Goal: Complete application form: Complete application form

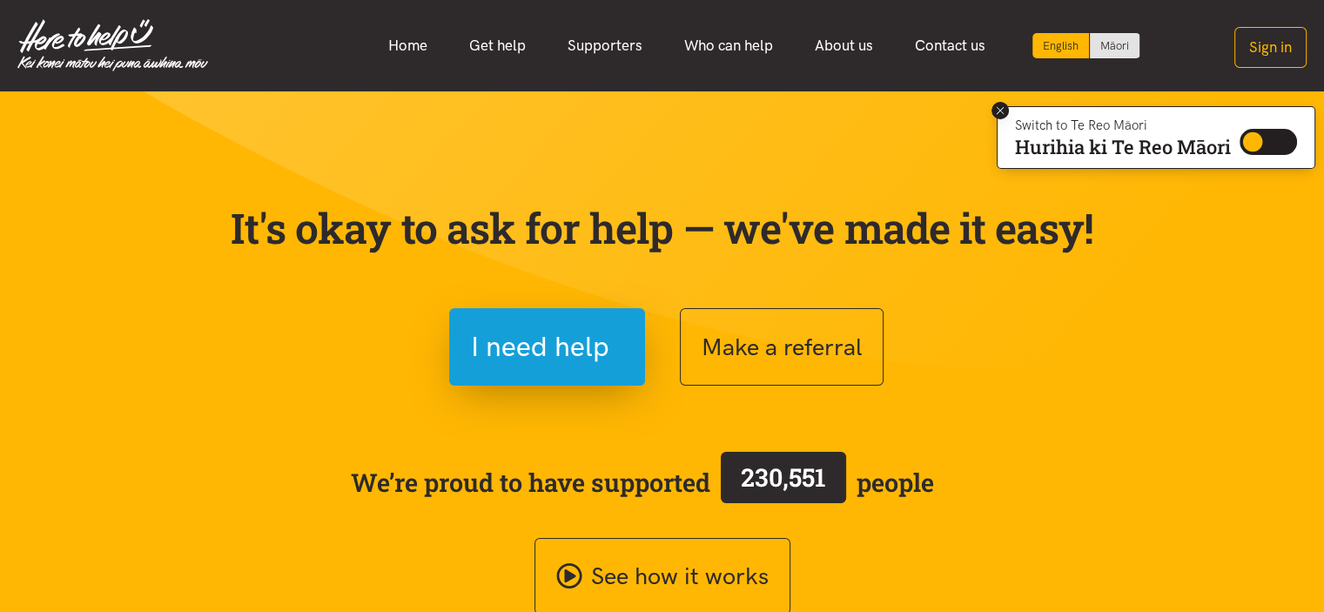
click at [995, 110] on icon at bounding box center [1000, 110] width 13 height 13
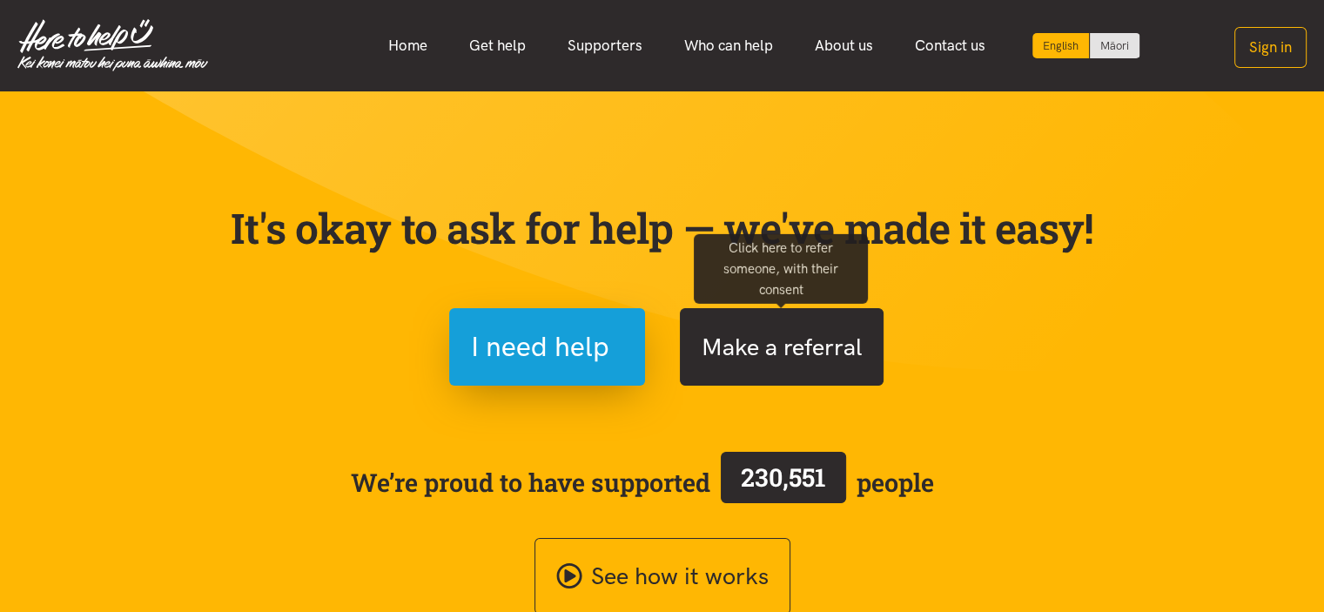
click at [780, 347] on button "Make a referral" at bounding box center [782, 346] width 204 height 77
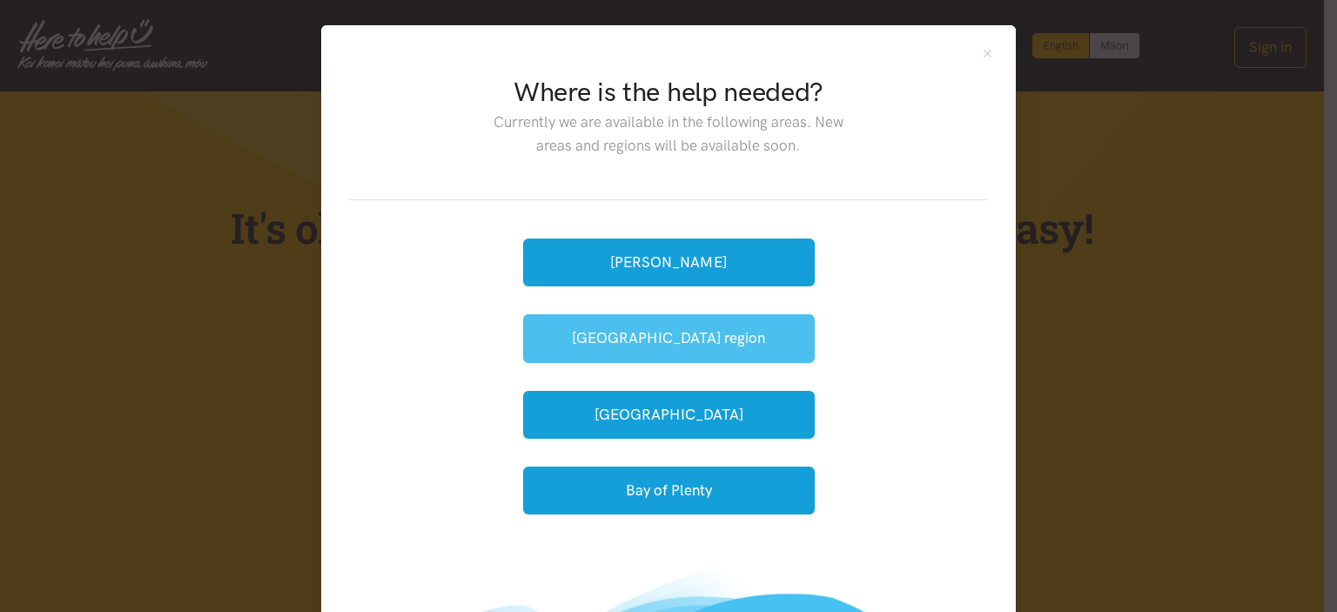
click at [629, 344] on button "[GEOGRAPHIC_DATA] region" at bounding box center [669, 338] width 292 height 48
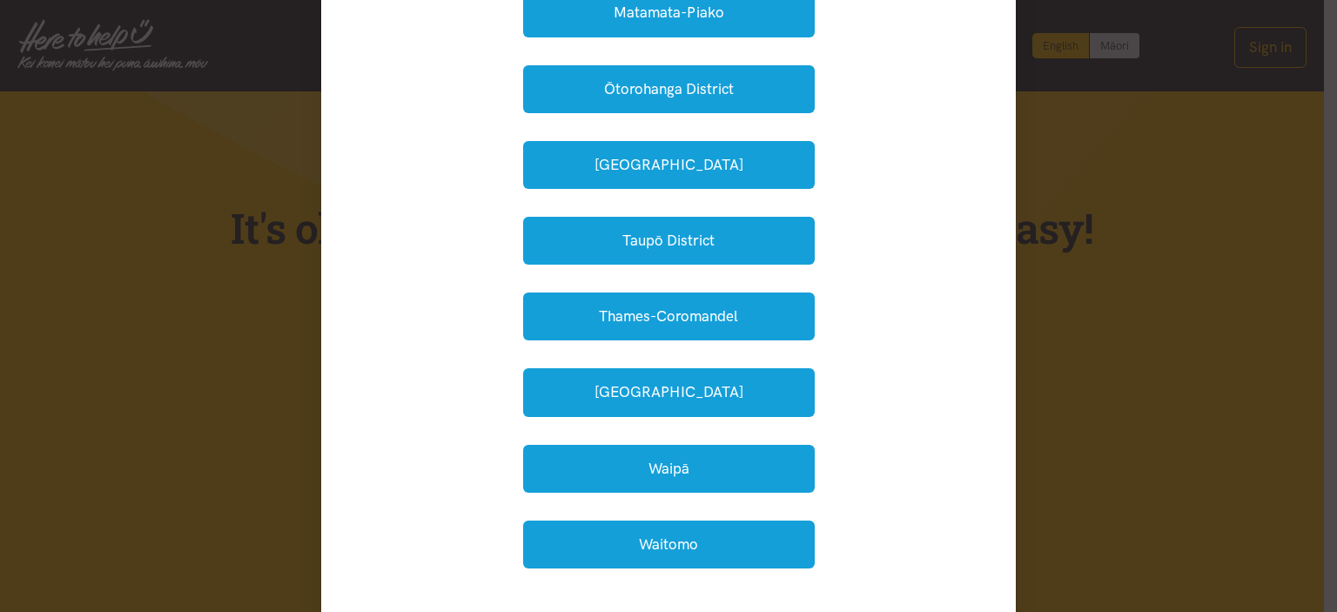
scroll to position [488, 0]
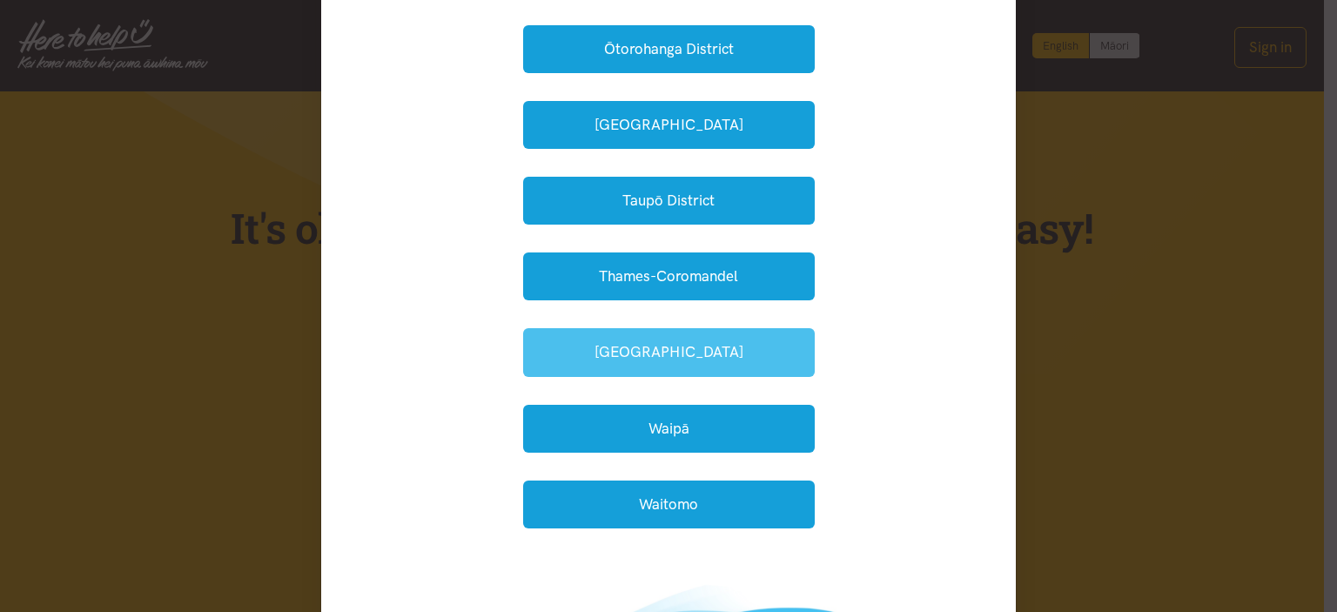
click at [686, 337] on button "Waikato District" at bounding box center [669, 352] width 292 height 48
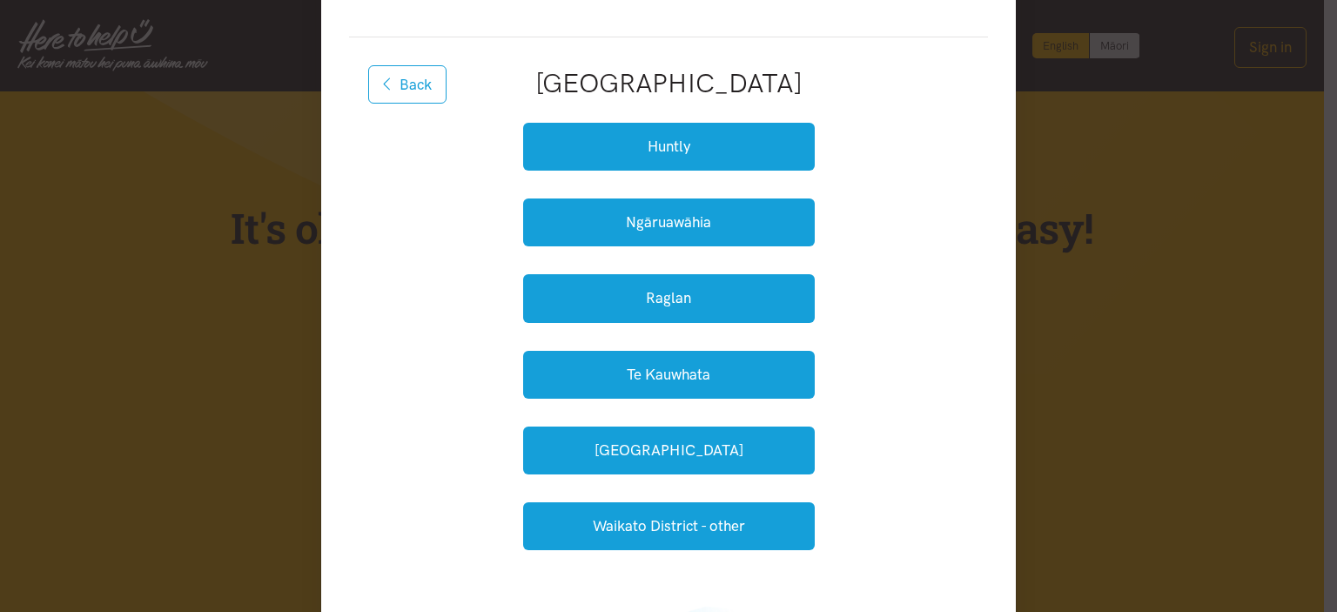
scroll to position [108, 0]
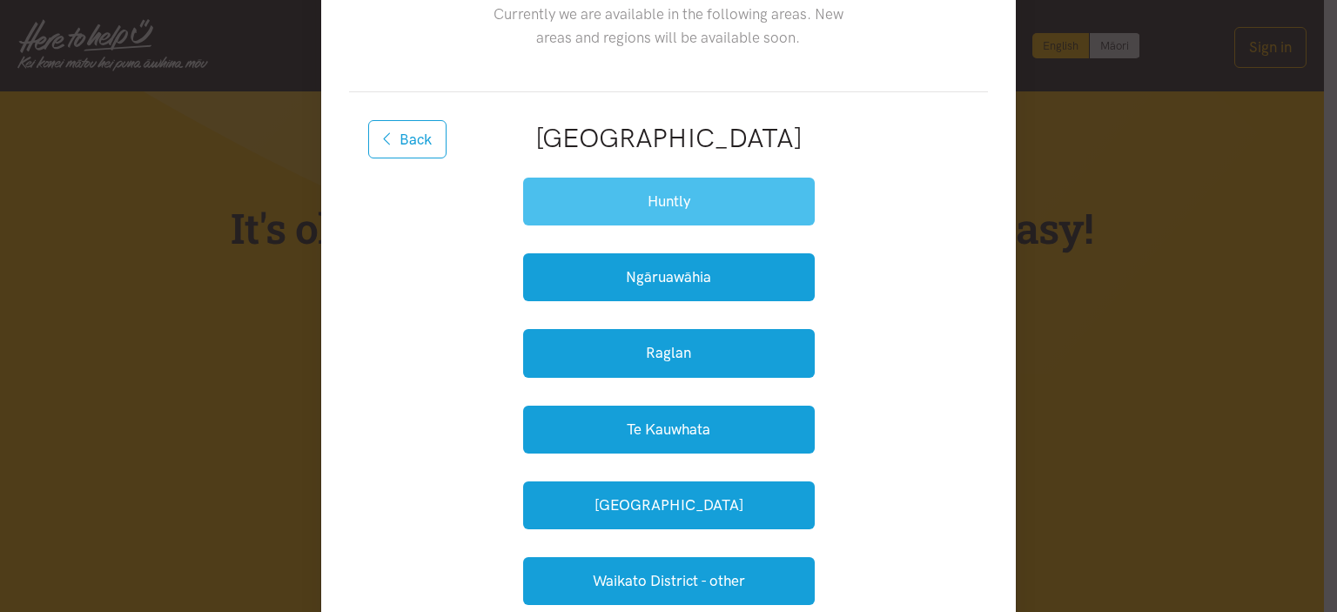
click at [648, 194] on button "Huntly" at bounding box center [669, 202] width 292 height 48
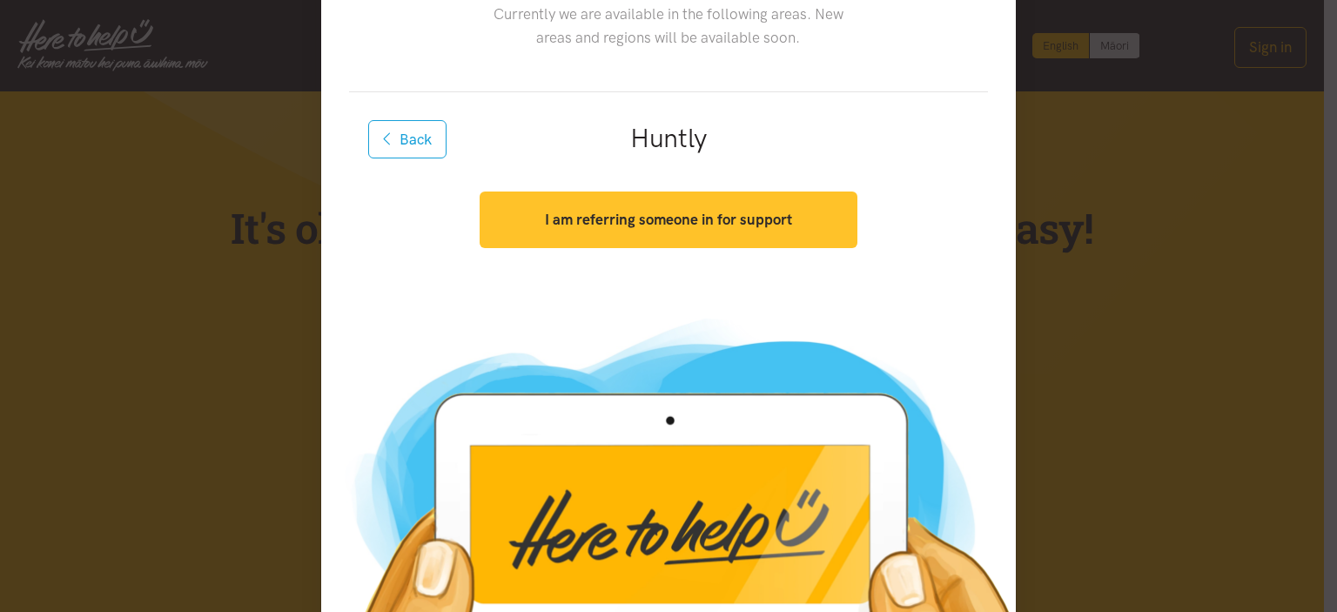
click at [696, 212] on strong "I am referring someone in for support" at bounding box center [668, 219] width 247 height 17
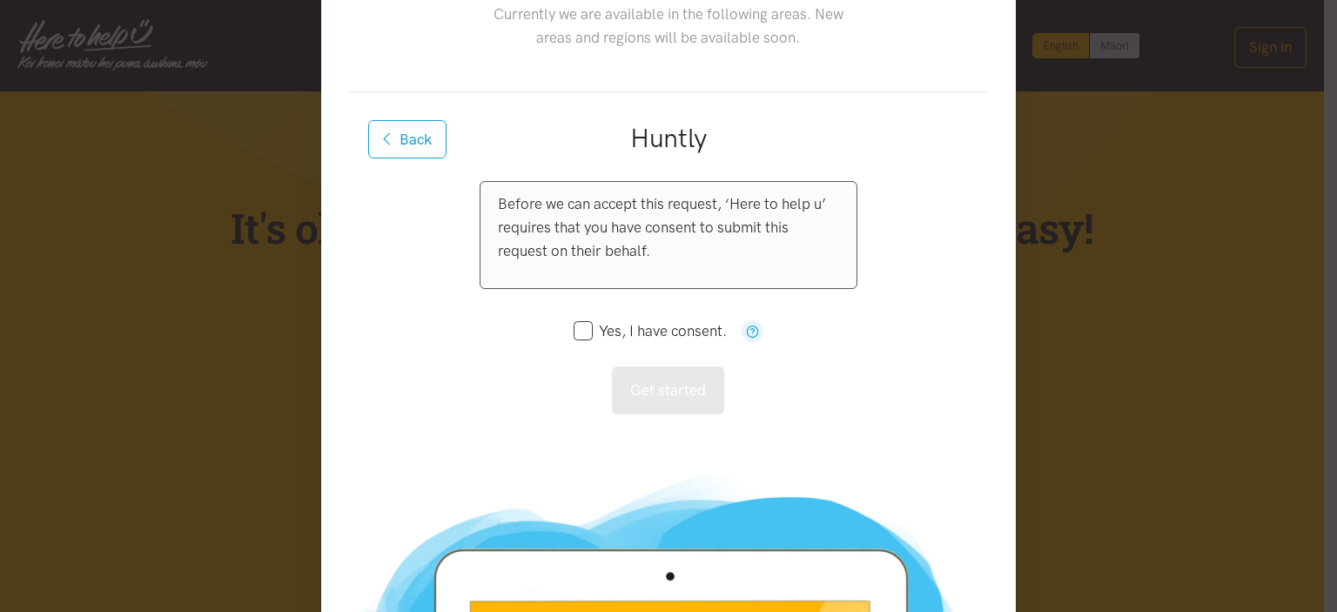
click at [578, 327] on input "Yes, I have consent." at bounding box center [650, 331] width 153 height 15
checkbox input "true"
click at [650, 407] on button "Get started" at bounding box center [668, 391] width 112 height 48
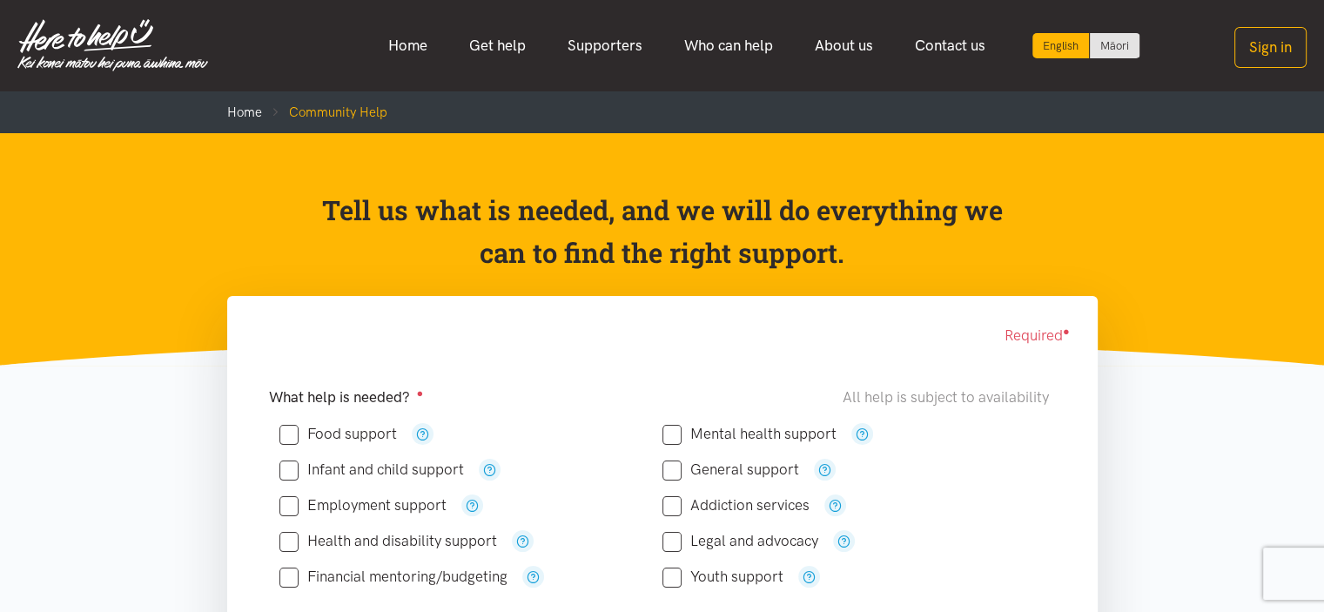
click at [486, 337] on div "Required ●" at bounding box center [662, 336] width 815 height 24
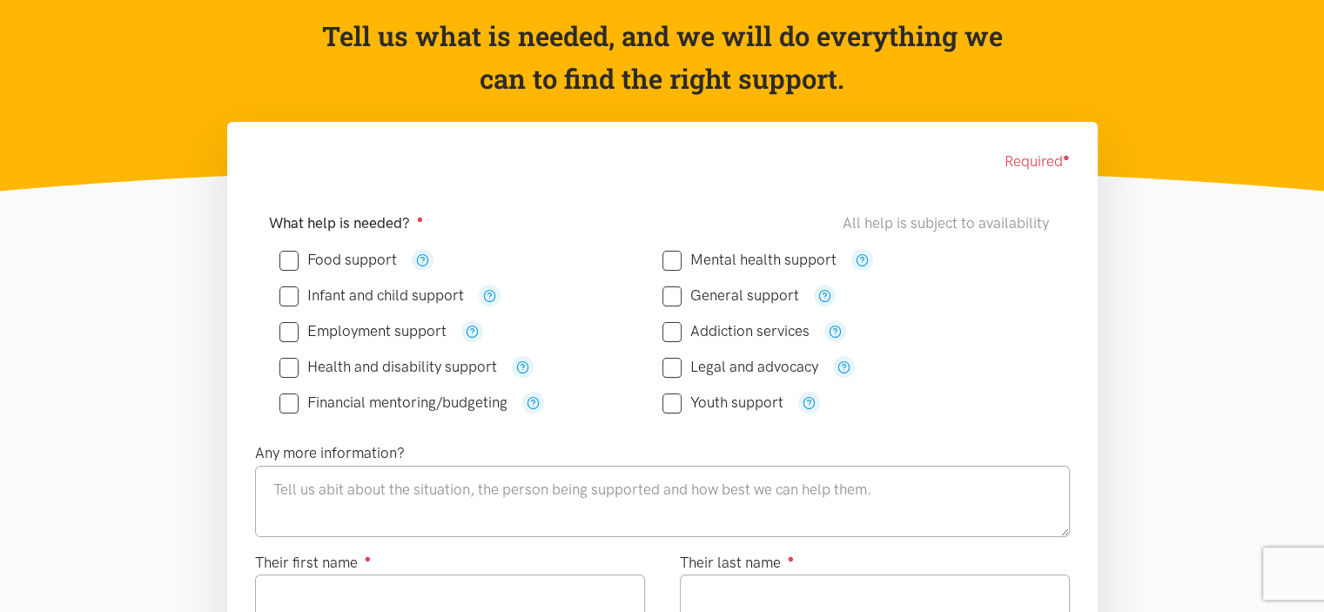
scroll to position [174, 0]
click at [291, 257] on input "Food support" at bounding box center [338, 259] width 118 height 15
checkbox input "true"
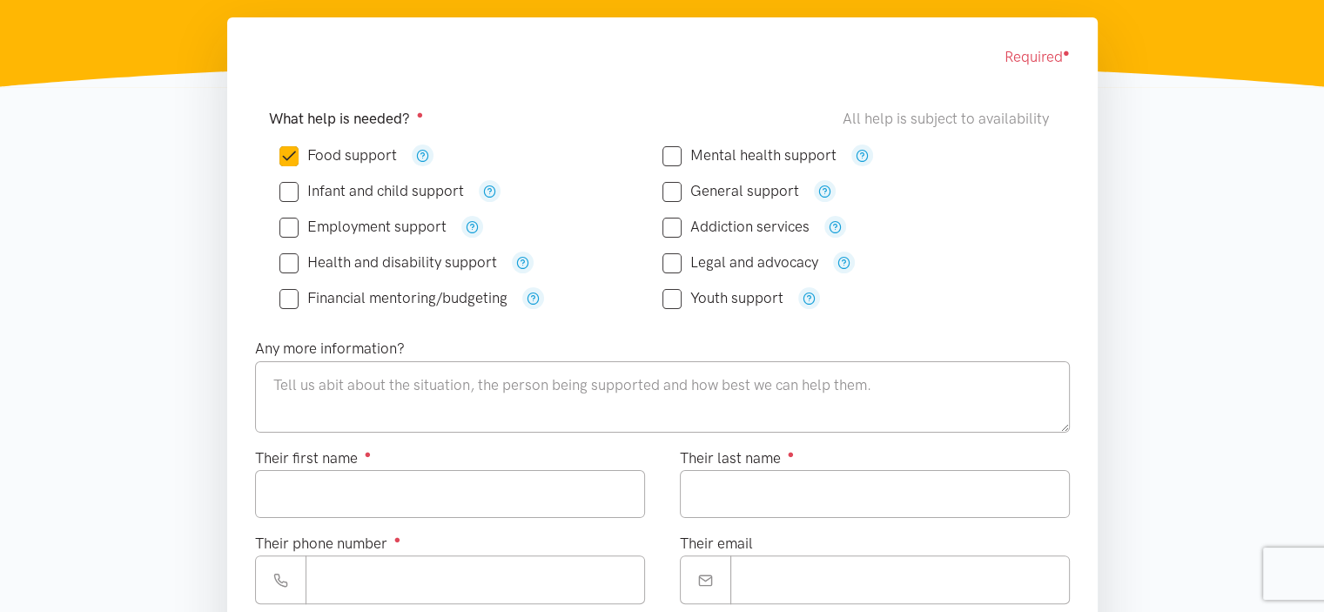
scroll to position [313, 0]
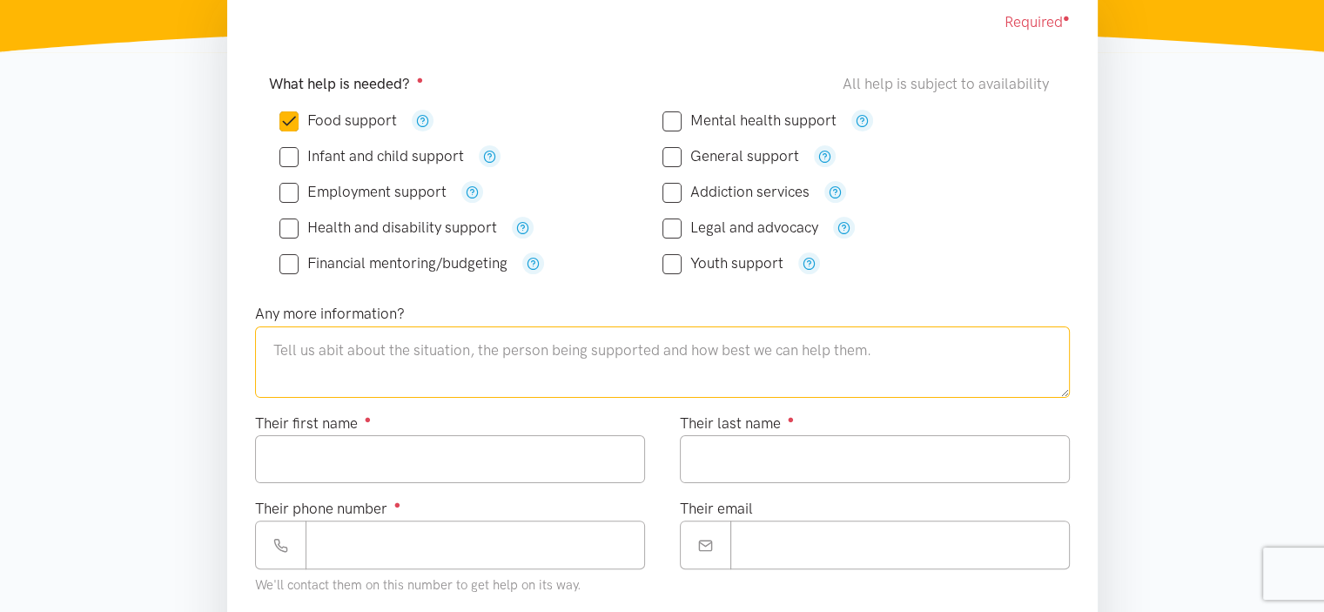
click at [418, 367] on textarea at bounding box center [662, 361] width 815 height 71
type textarea "Whaanau are in need of kai parcel to get by this week"
drag, startPoint x: 645, startPoint y: 333, endPoint x: 48, endPoint y: 326, distance: 597.3
click at [48, 326] on section "Required ● What help is needed? ● All help is subject to availability Food supp…" at bounding box center [662, 610] width 1324 height 1255
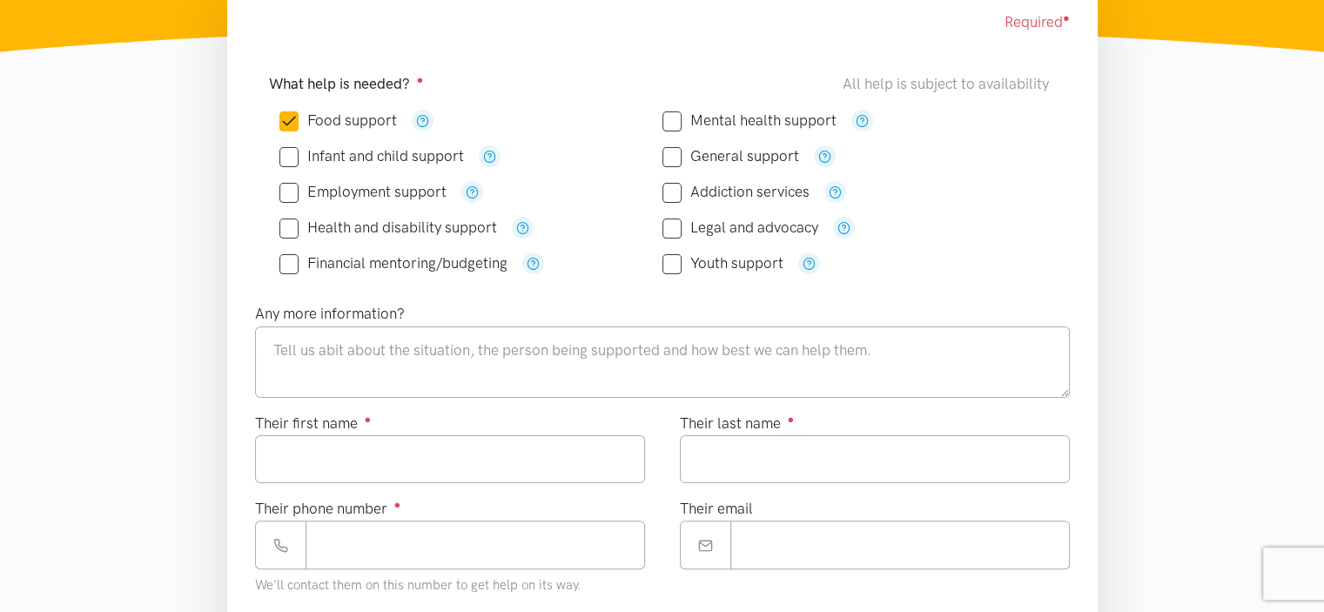
click at [289, 123] on input "Food support" at bounding box center [338, 120] width 118 height 15
checkbox input "false"
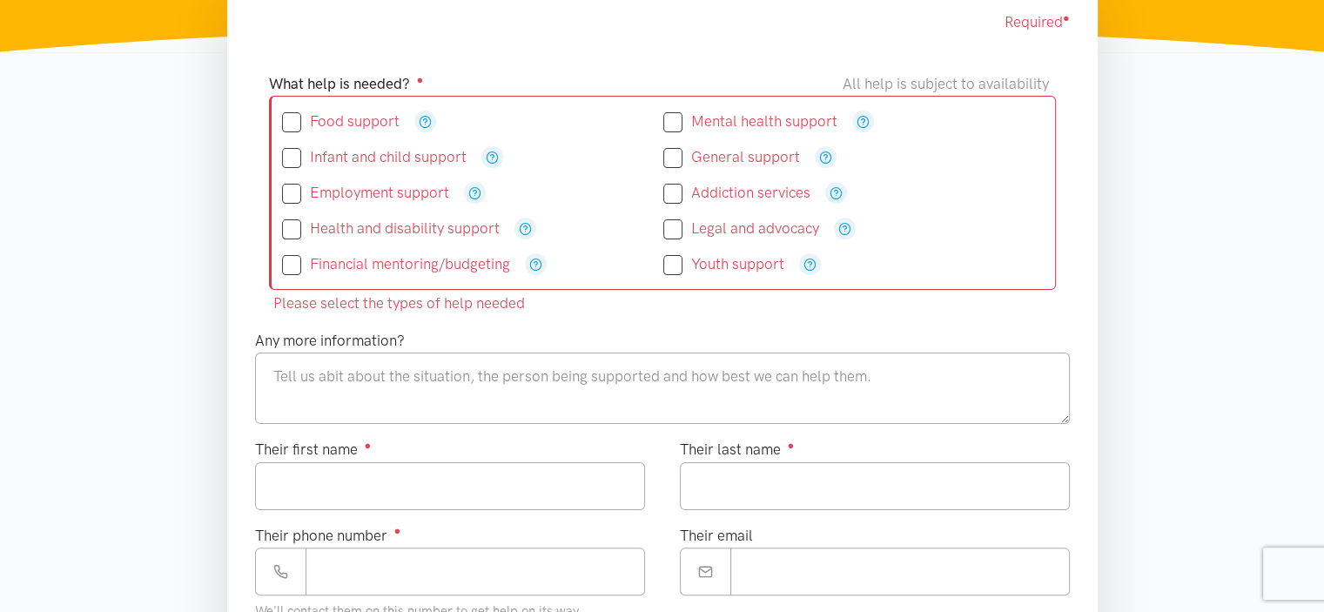
click at [247, 160] on div "What help is needed? ● All help is subject to availability Food support" at bounding box center [663, 195] width 850 height 267
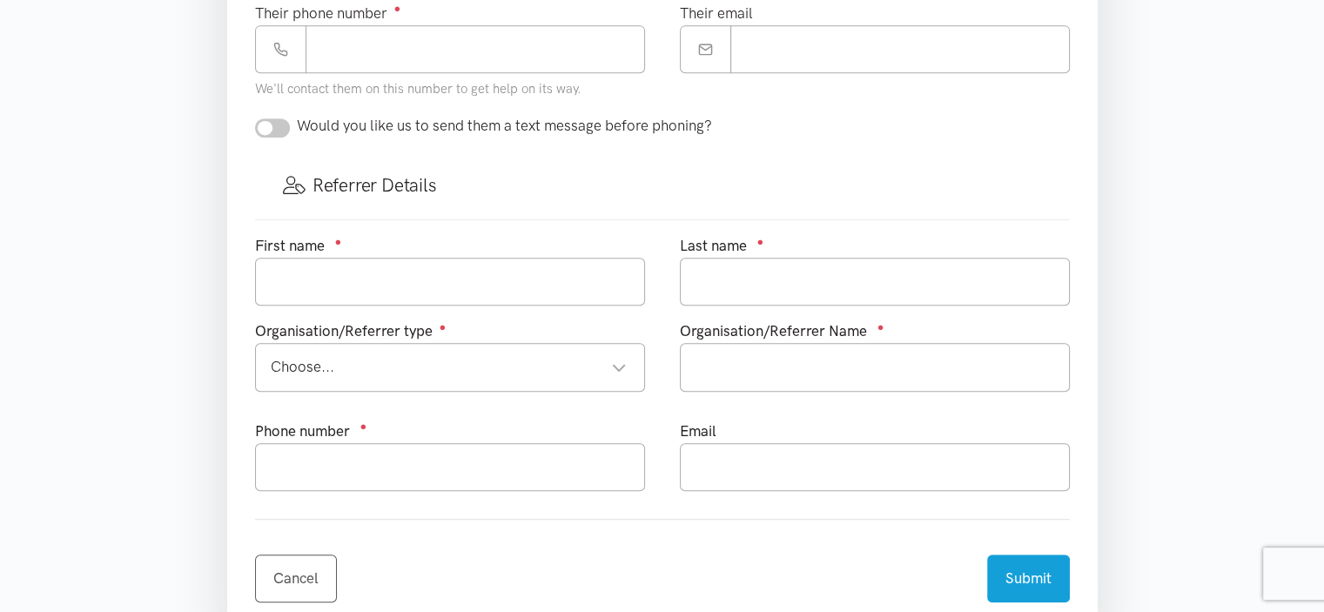
scroll to position [871, 0]
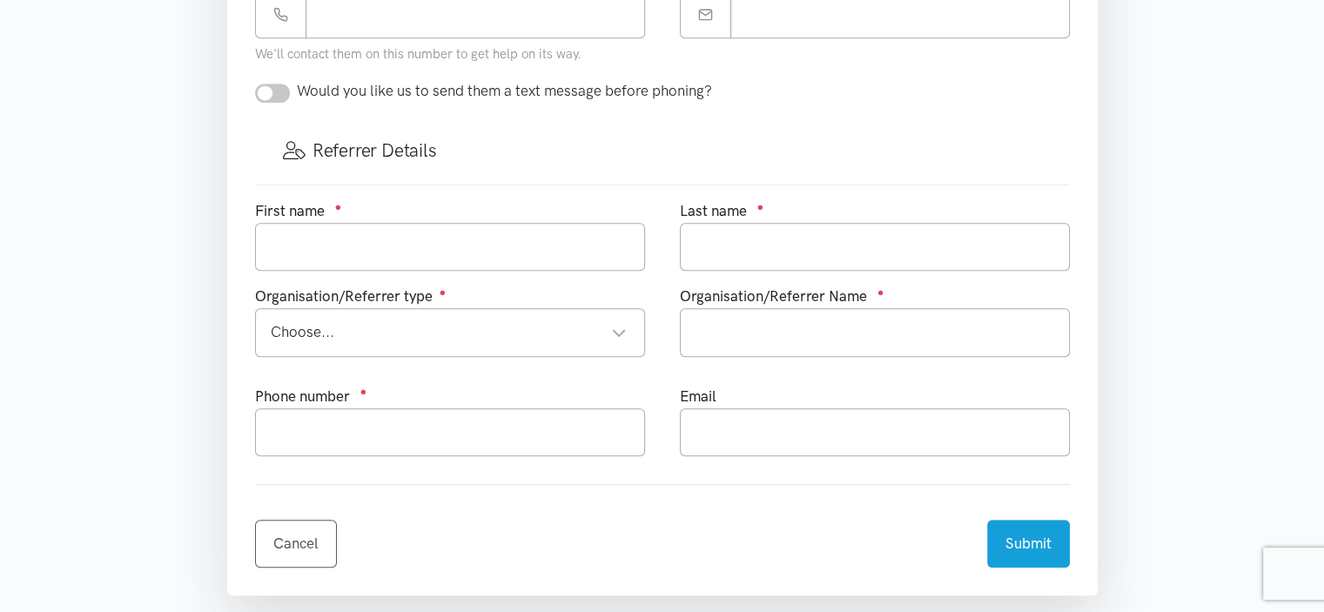
click at [402, 325] on div "Choose..." at bounding box center [449, 332] width 356 height 24
click at [508, 297] on div "Organisation/Referrer type ●" at bounding box center [450, 297] width 390 height 24
click at [779, 327] on input "text" at bounding box center [875, 332] width 390 height 48
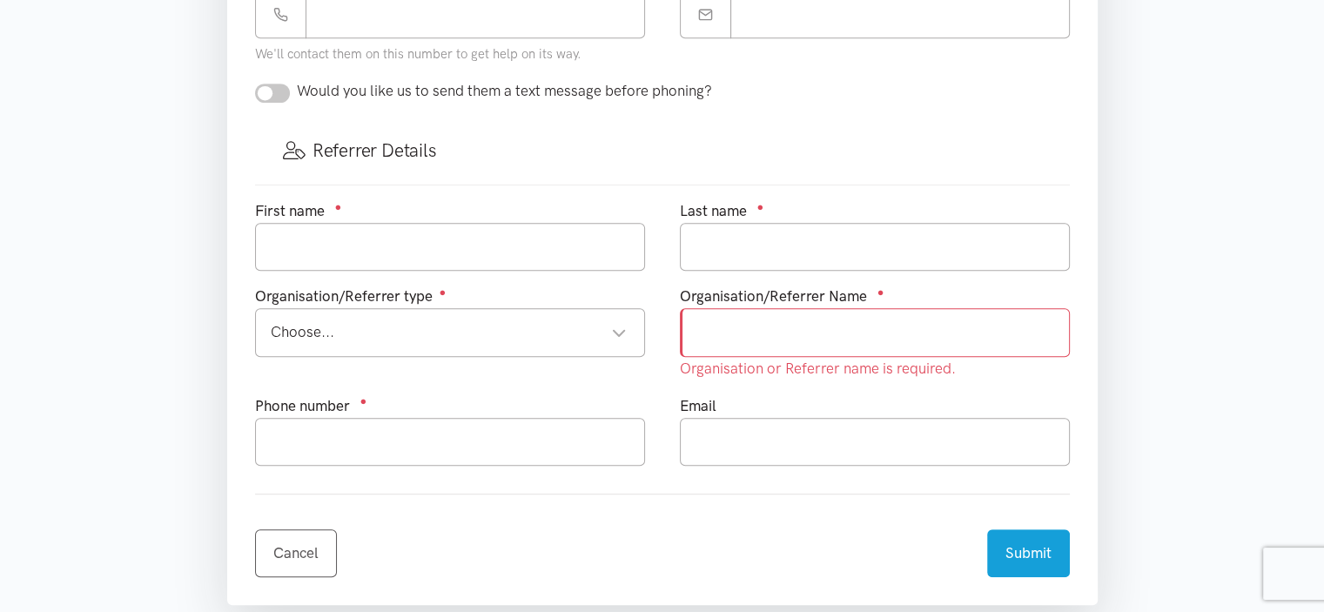
click at [658, 319] on div "Organisation/Referrer type ● Choose... Choose... Choose... Community provider H…" at bounding box center [450, 333] width 425 height 96
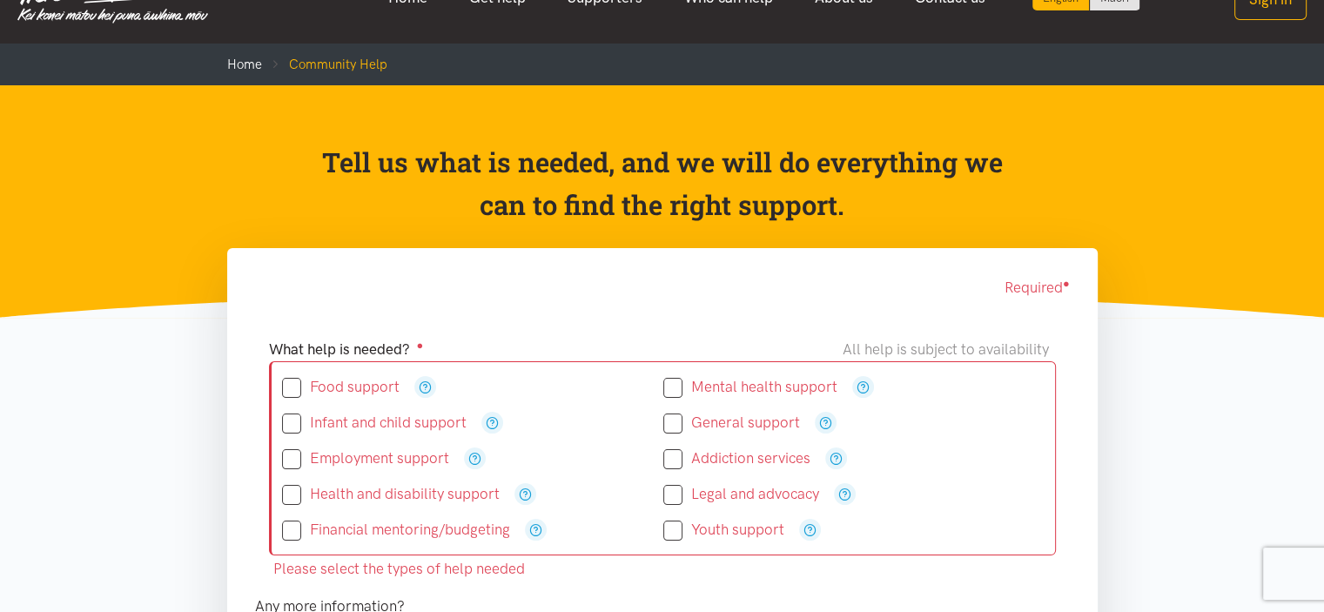
scroll to position [0, 0]
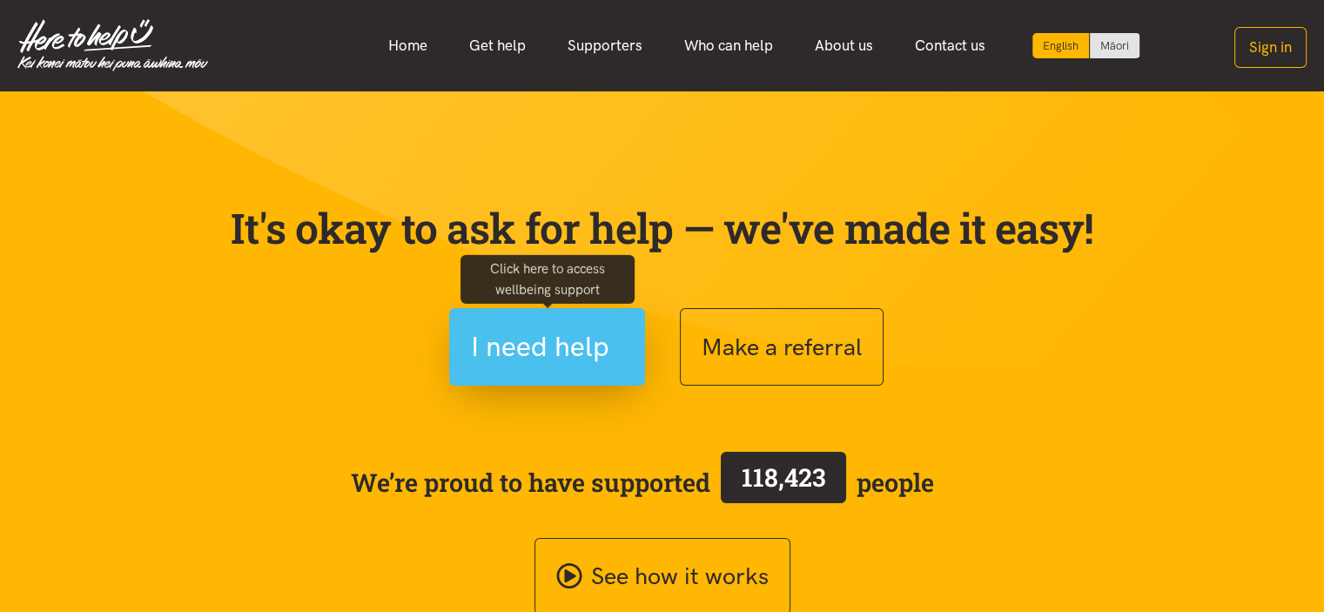
click at [450, 359] on button "I need help" at bounding box center [547, 346] width 196 height 77
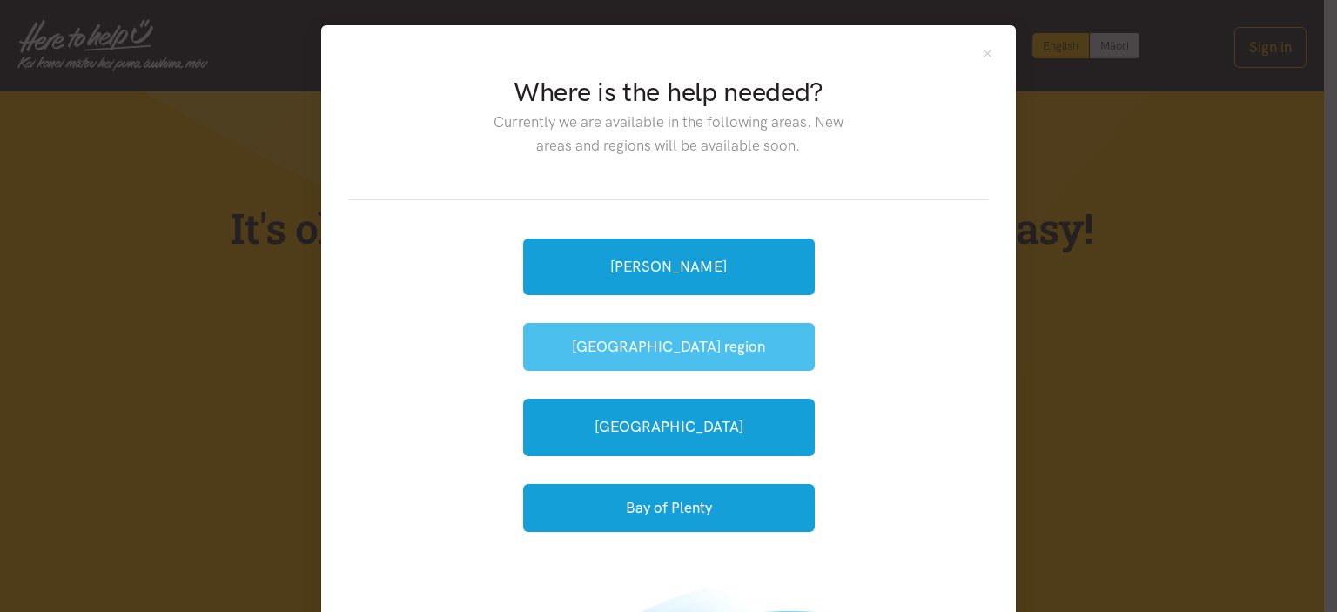
drag, startPoint x: 664, startPoint y: 347, endPoint x: 635, endPoint y: 366, distance: 35.3
click at [635, 366] on button "[GEOGRAPHIC_DATA] region" at bounding box center [669, 347] width 292 height 48
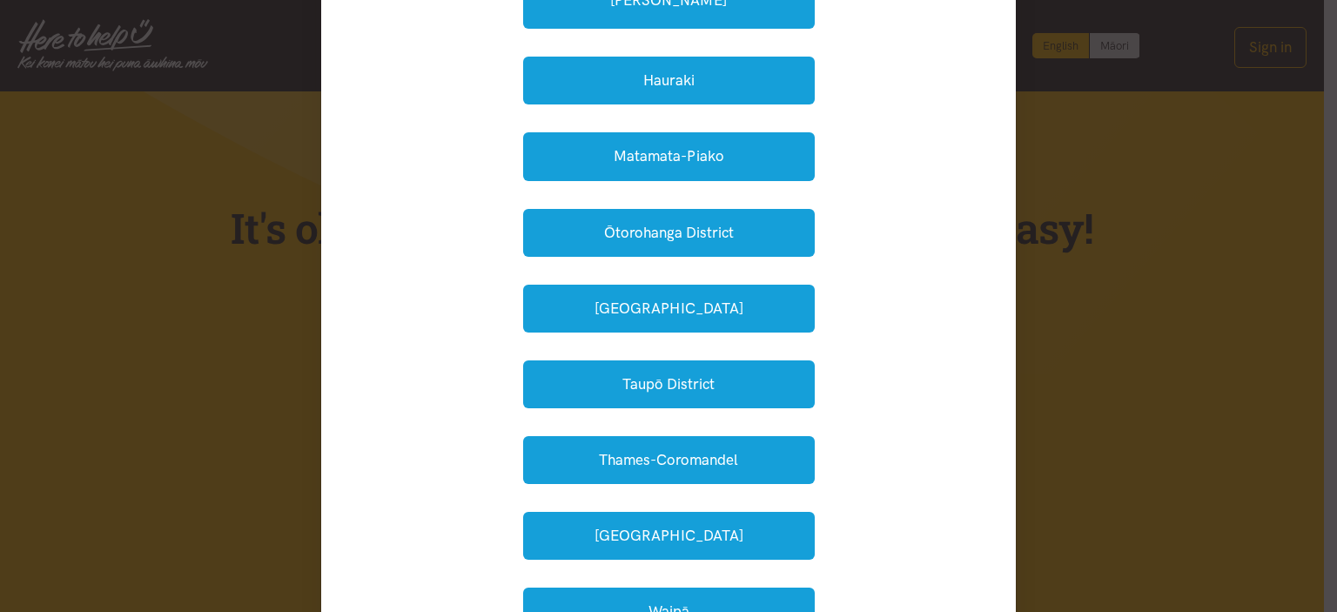
scroll to position [348, 0]
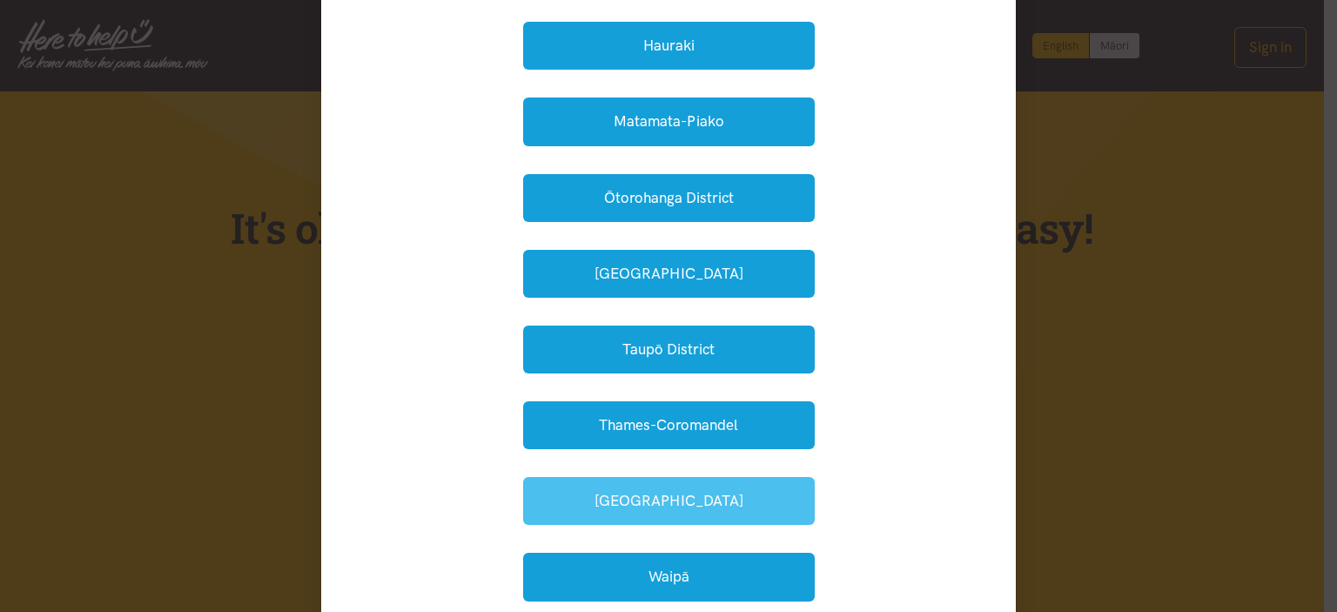
click at [666, 507] on button "Waikato District" at bounding box center [669, 501] width 292 height 48
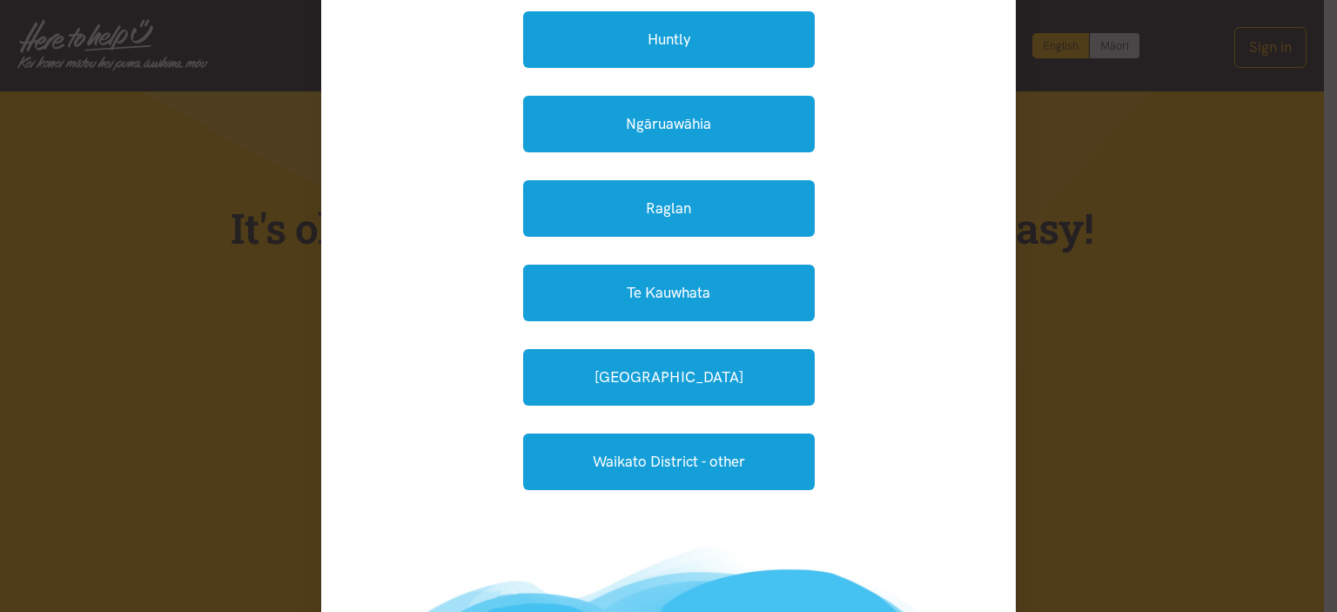
scroll to position [244, 0]
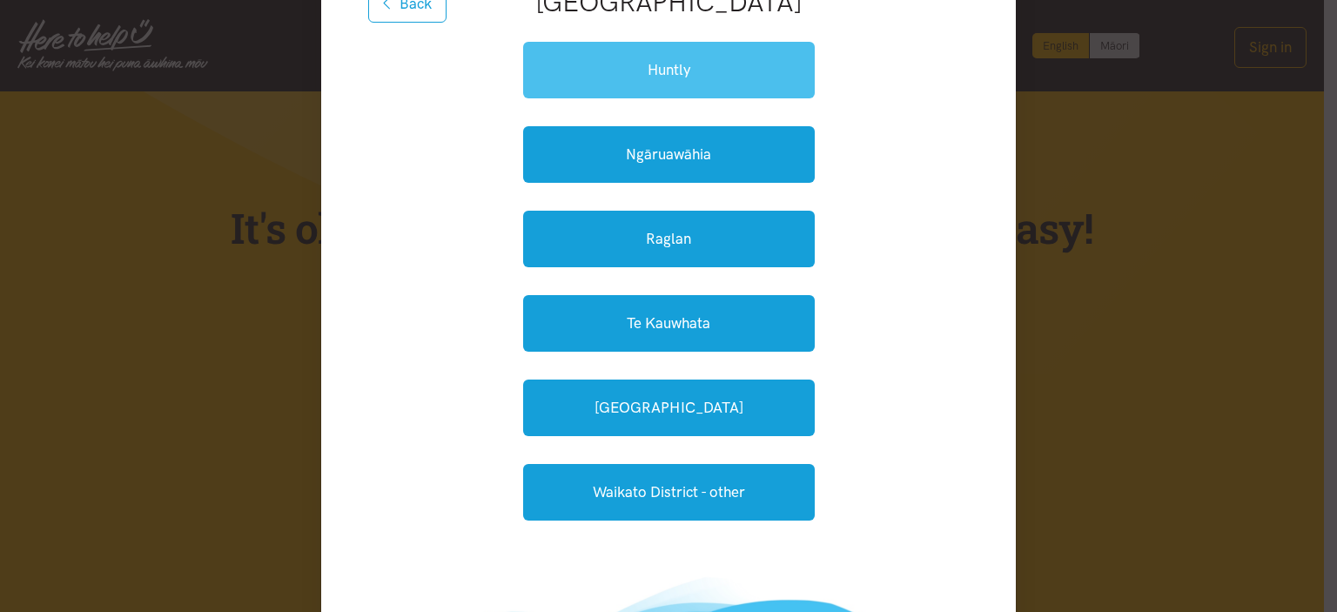
click at [663, 68] on link "Huntly" at bounding box center [669, 70] width 292 height 57
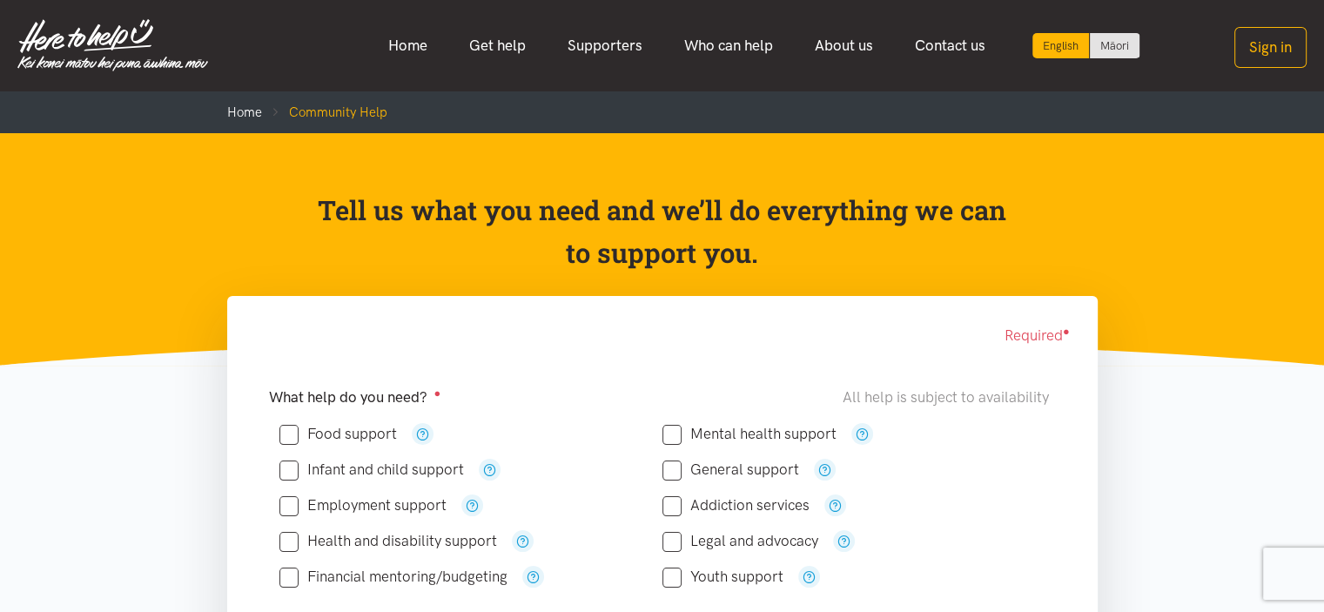
click at [303, 434] on input "Food support" at bounding box center [338, 434] width 118 height 15
checkbox input "true"
click at [247, 494] on div "What help do you need? ● All help is subject to availability Food support" at bounding box center [663, 495] width 850 height 240
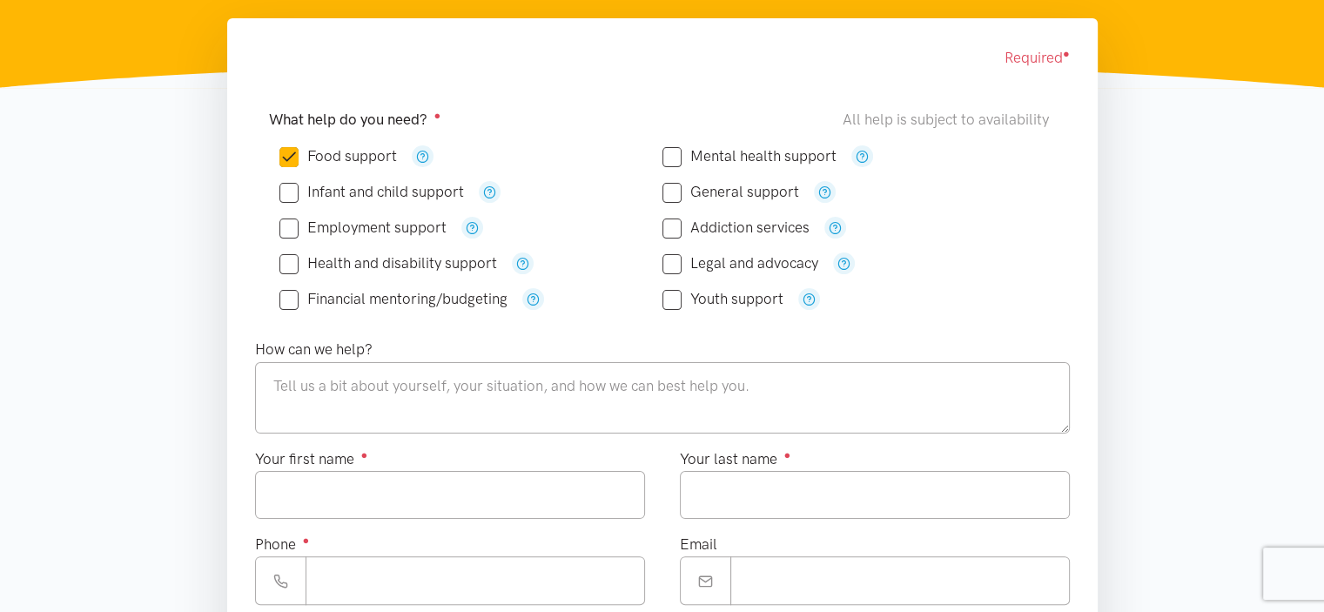
scroll to position [279, 0]
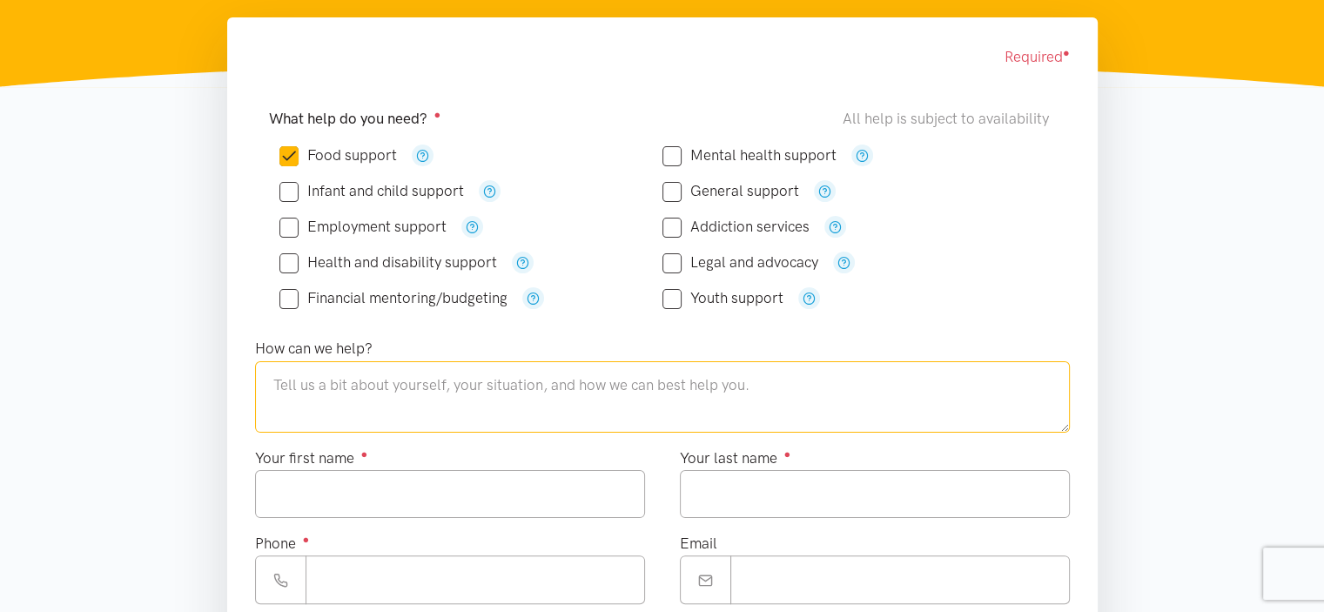
click at [452, 394] on textarea at bounding box center [662, 396] width 815 height 71
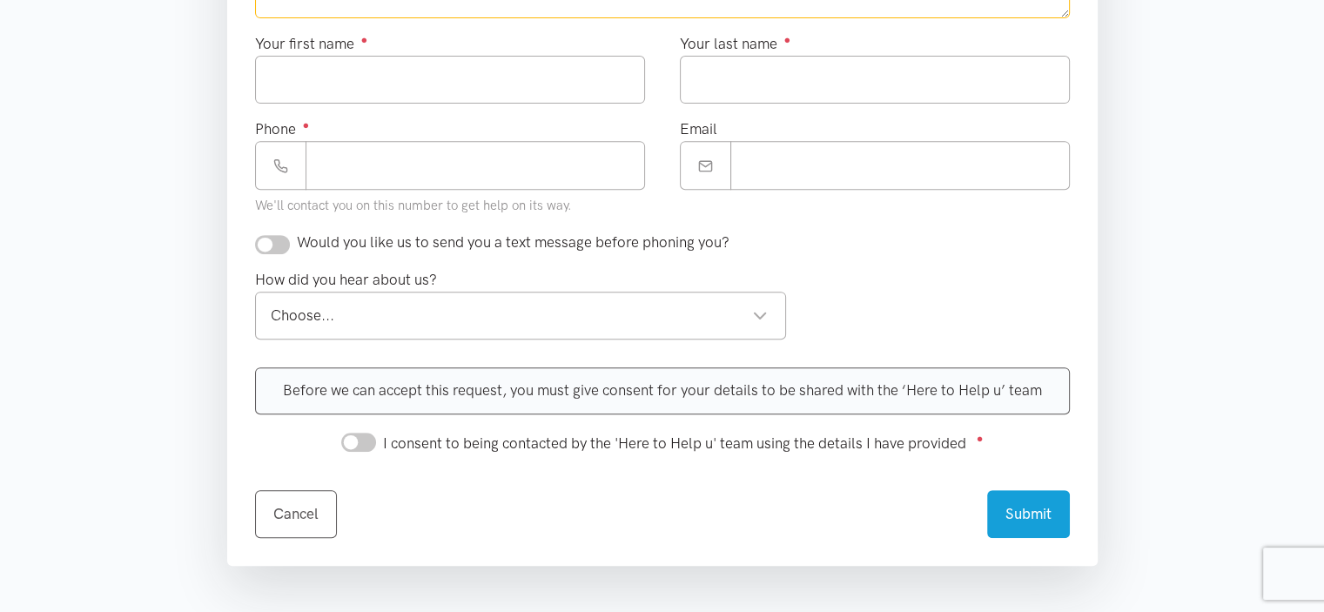
scroll to position [647, 0]
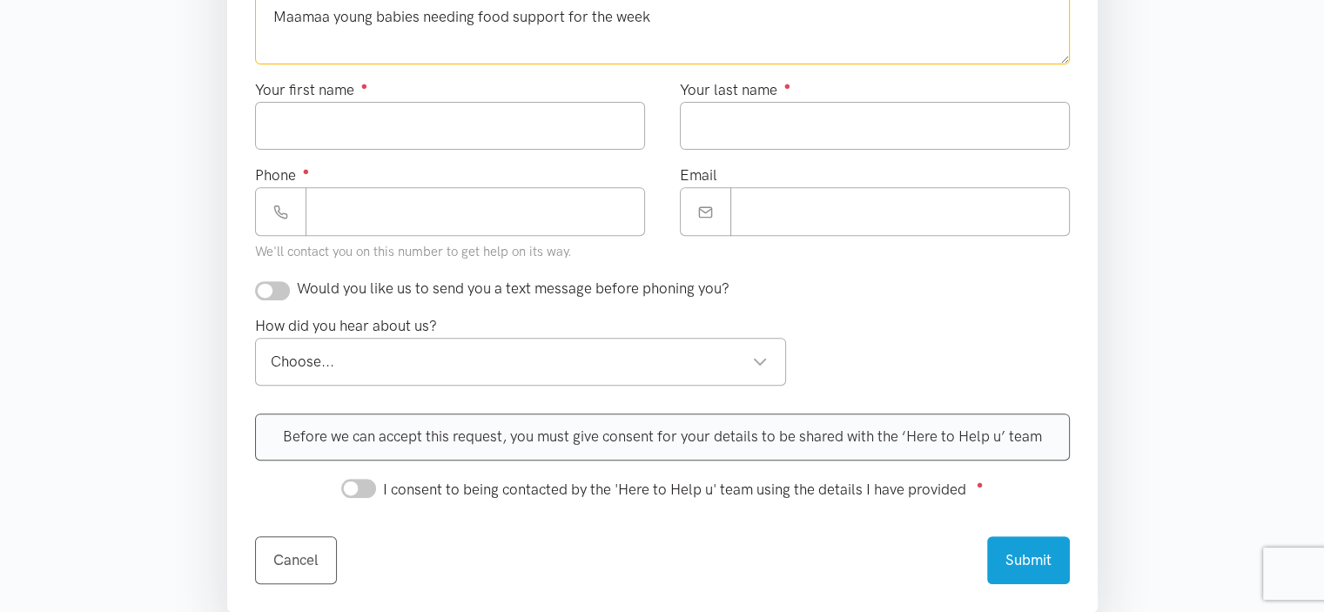
click at [428, 372] on div "Choose... Choose..." at bounding box center [521, 362] width 532 height 48
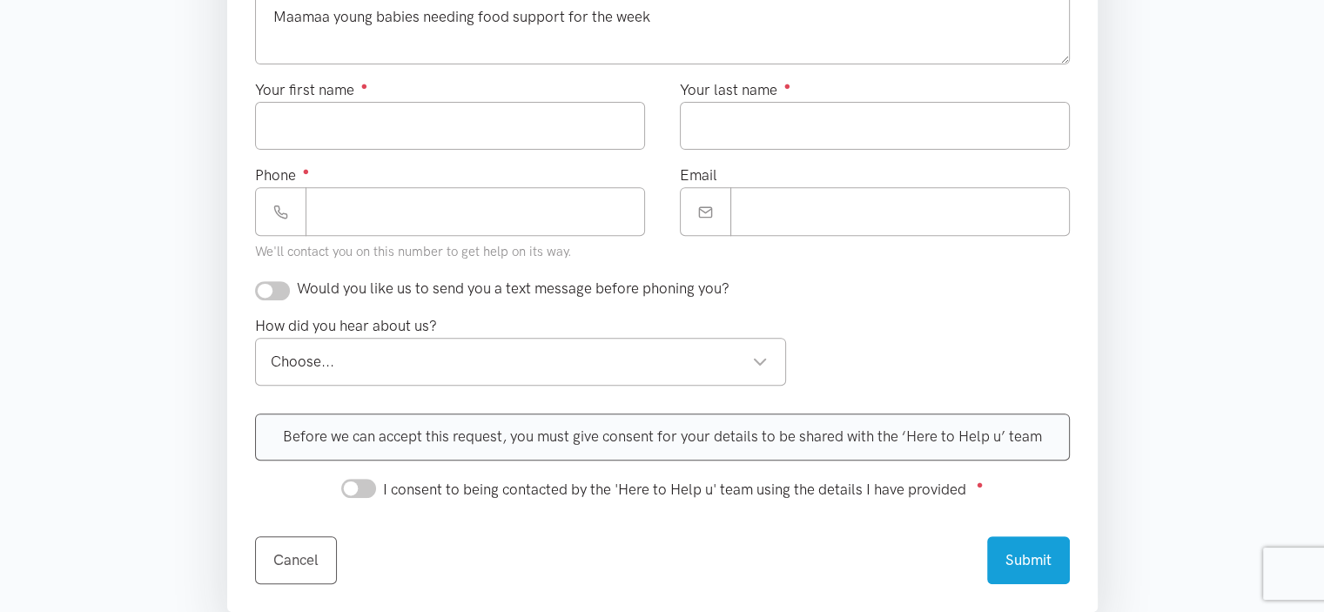
click at [892, 541] on div "Cancel Submit" at bounding box center [662, 549] width 815 height 69
click at [588, 528] on div "Cancel Submit" at bounding box center [662, 549] width 815 height 69
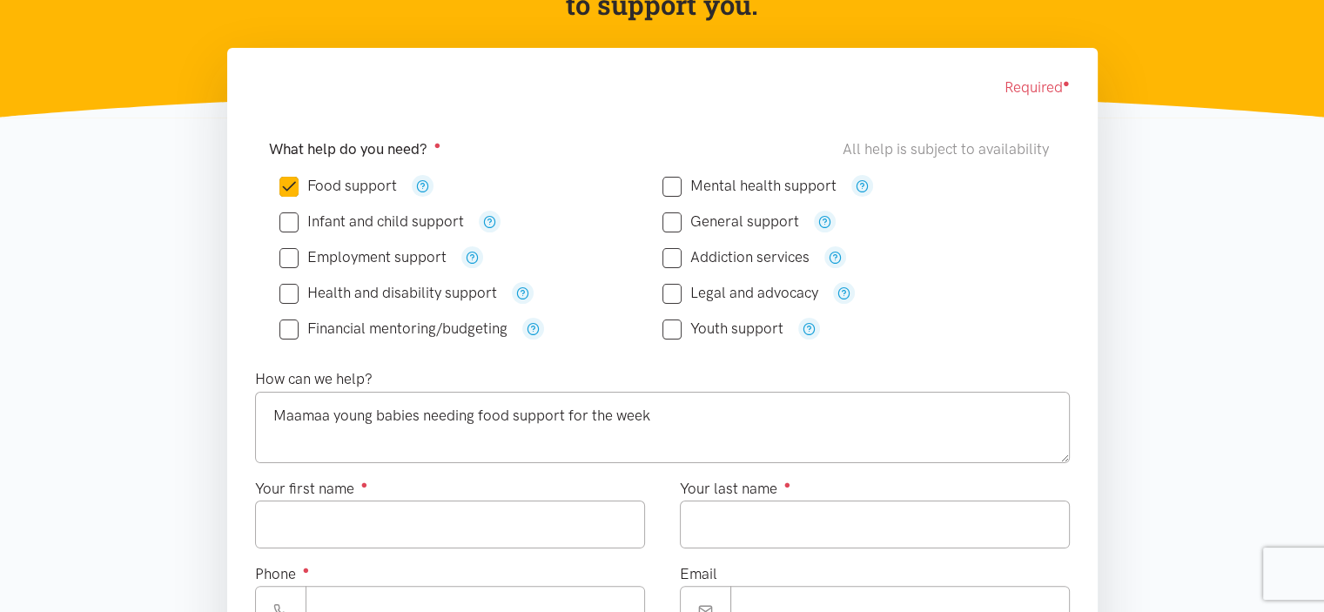
scroll to position [244, 0]
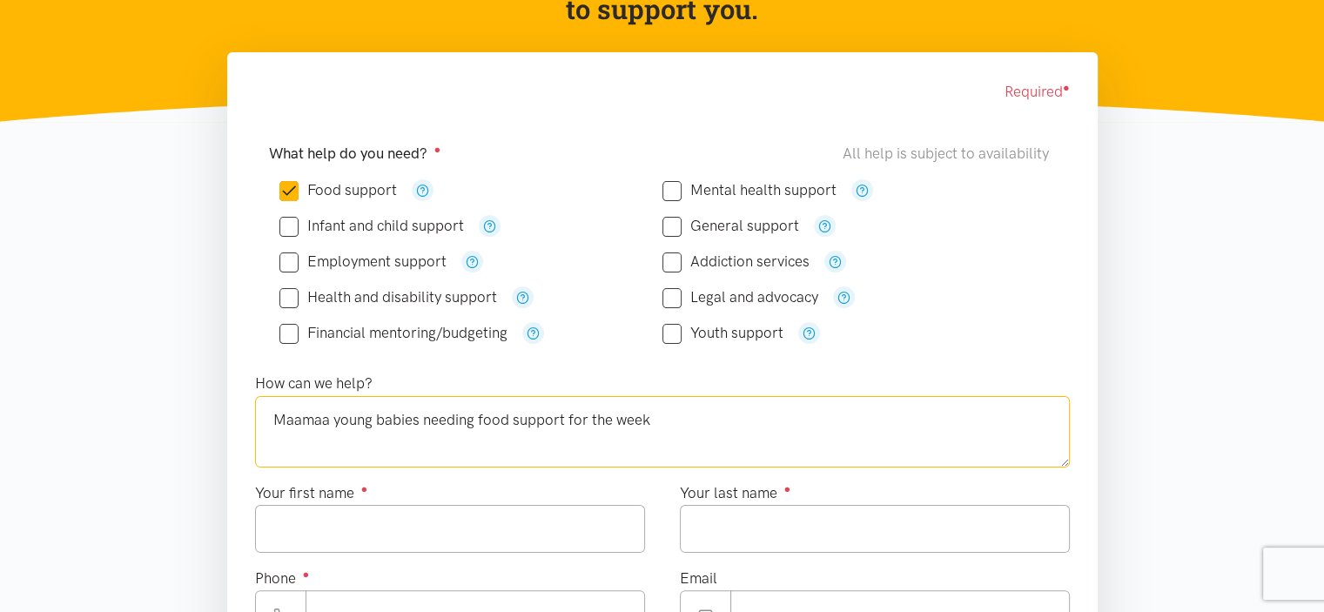
click at [333, 418] on textarea "Maamaa young babies needing food support for the week" at bounding box center [662, 431] width 815 height 71
type textarea "Maamaa with young babies needing food support for the week"
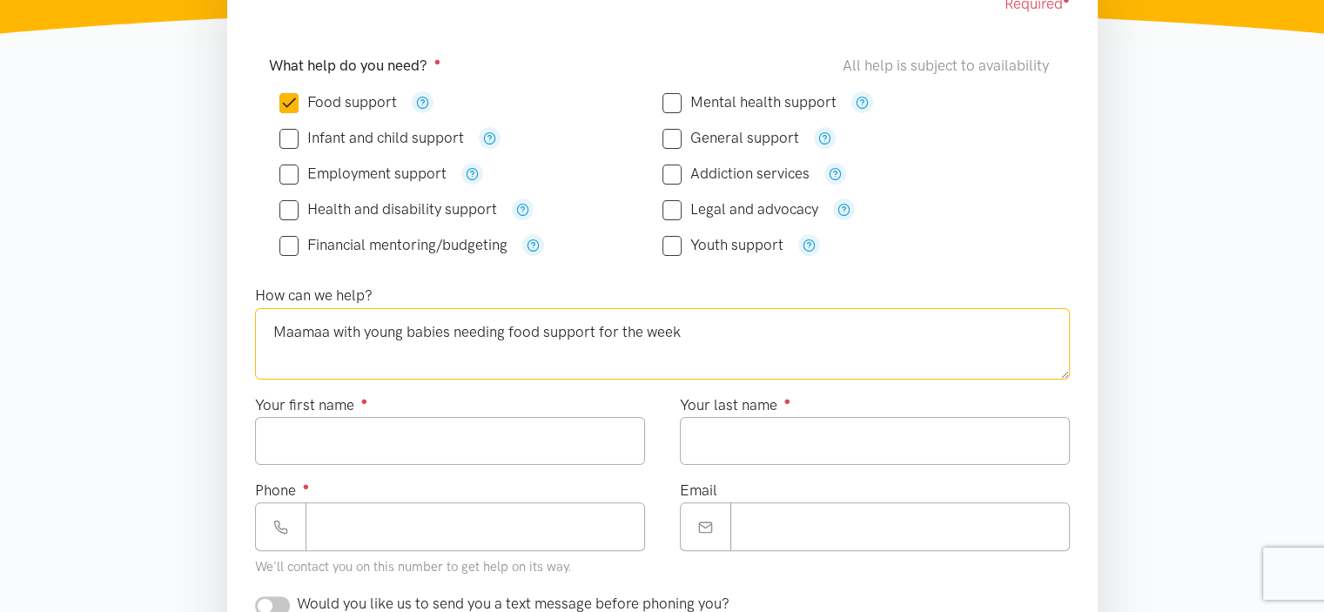
scroll to position [347, 0]
